Goal: Task Accomplishment & Management: Use online tool/utility

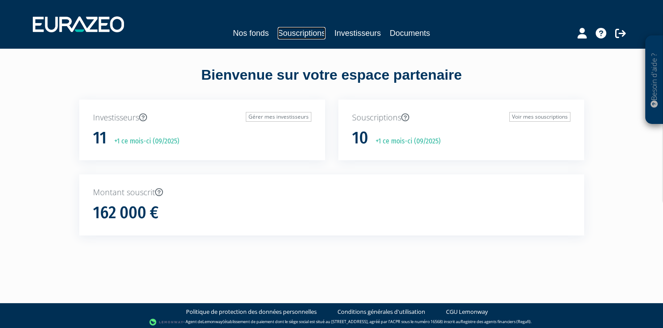
click at [314, 37] on link "Souscriptions" at bounding box center [302, 33] width 48 height 12
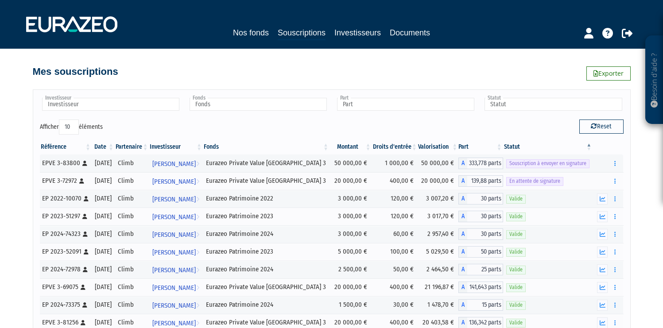
click at [635, 27] on div at bounding box center [591, 31] width 104 height 17
click at [611, 167] on button "button" at bounding box center [614, 163] width 11 height 11
click at [600, 181] on link "Envoyer à signer" at bounding box center [592, 179] width 50 height 15
